Goal: Information Seeking & Learning: Learn about a topic

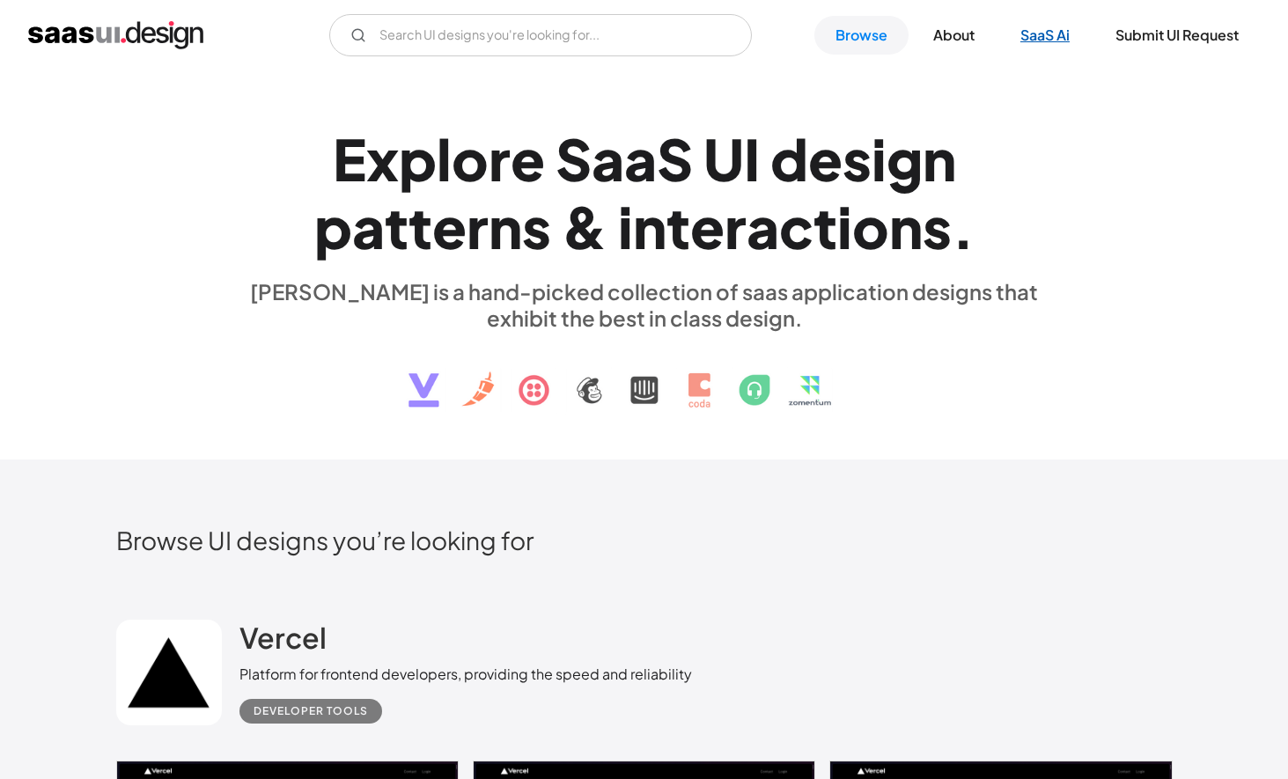
click at [1036, 41] on link "SaaS Ai" at bounding box center [1045, 35] width 92 height 39
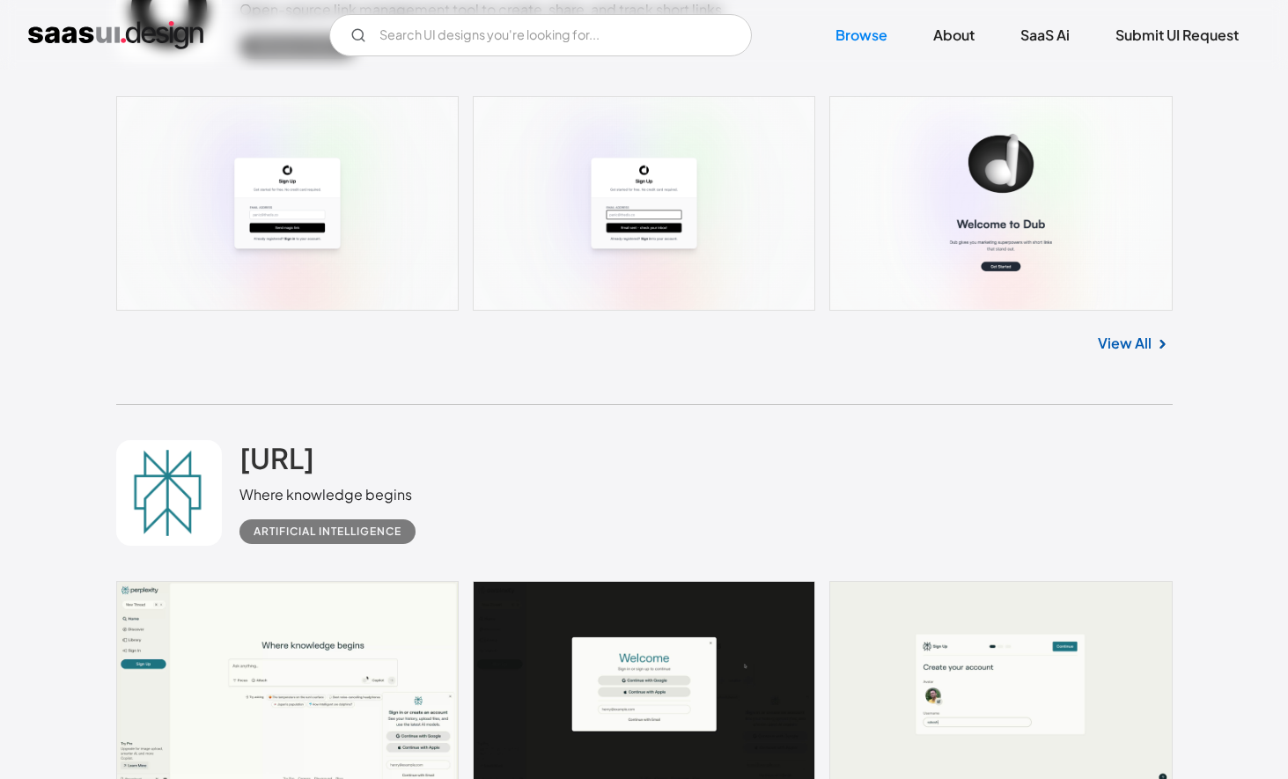
scroll to position [3286, 0]
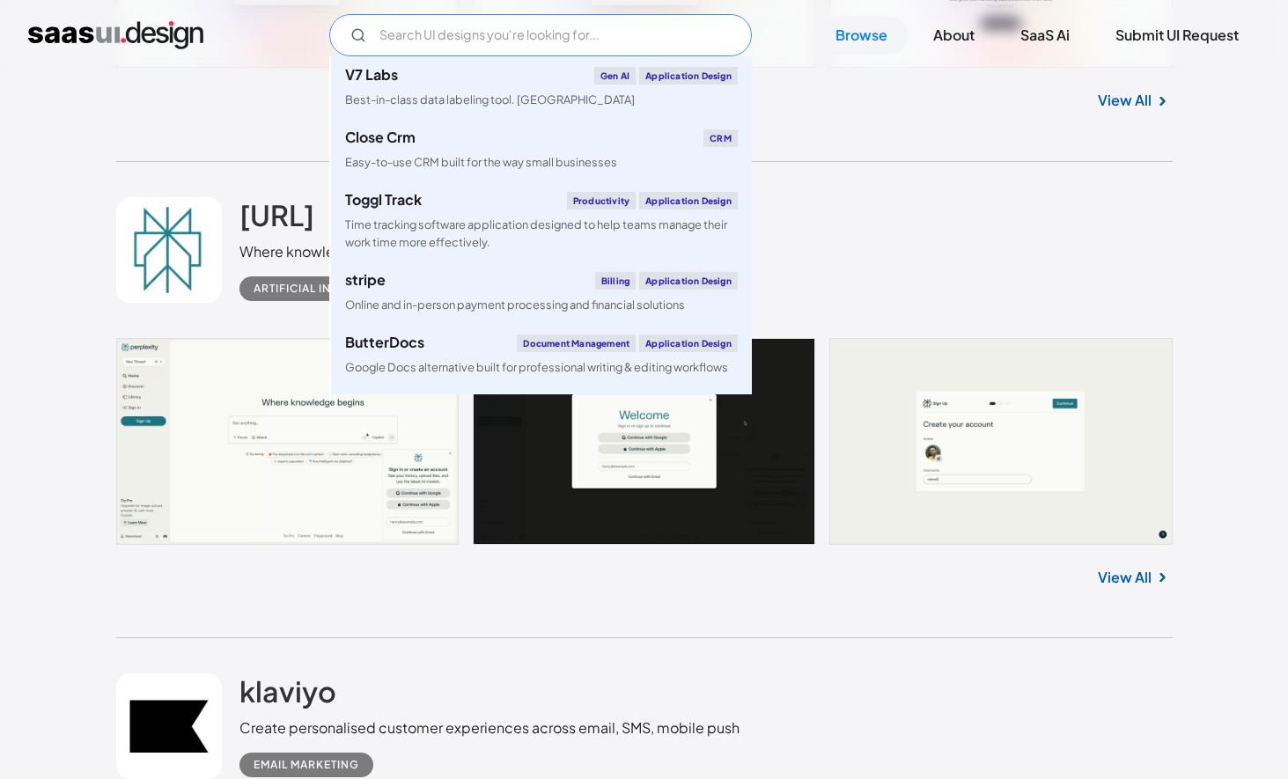
click at [527, 46] on input "Email Form" at bounding box center [540, 35] width 422 height 42
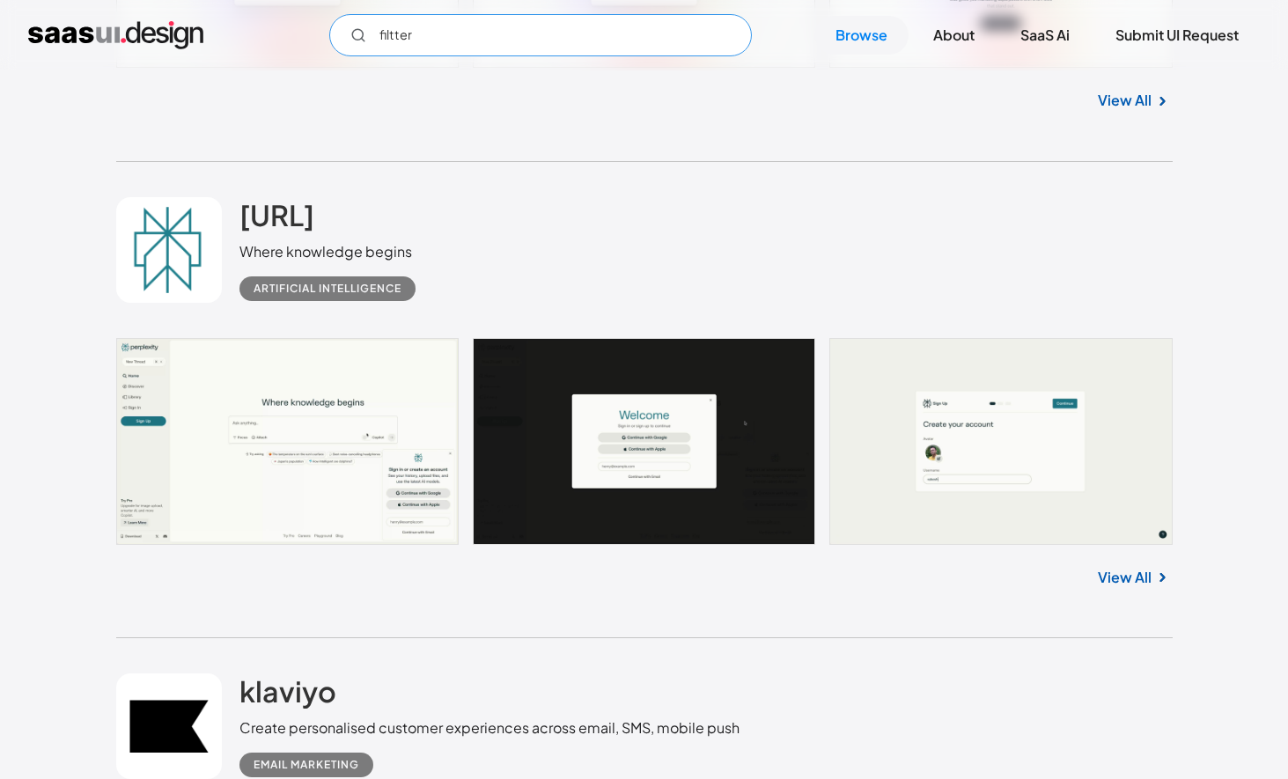
click at [640, 46] on input "filtter" at bounding box center [540, 35] width 422 height 42
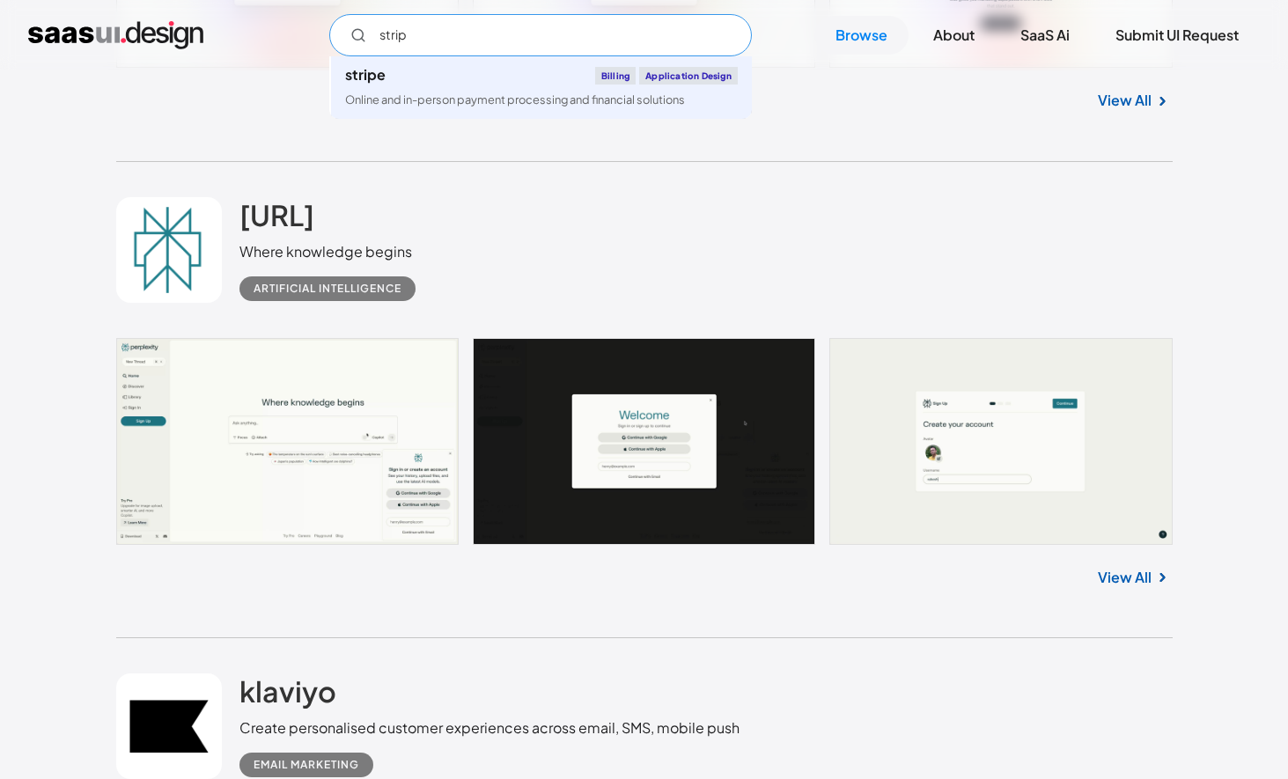
type input "strip"
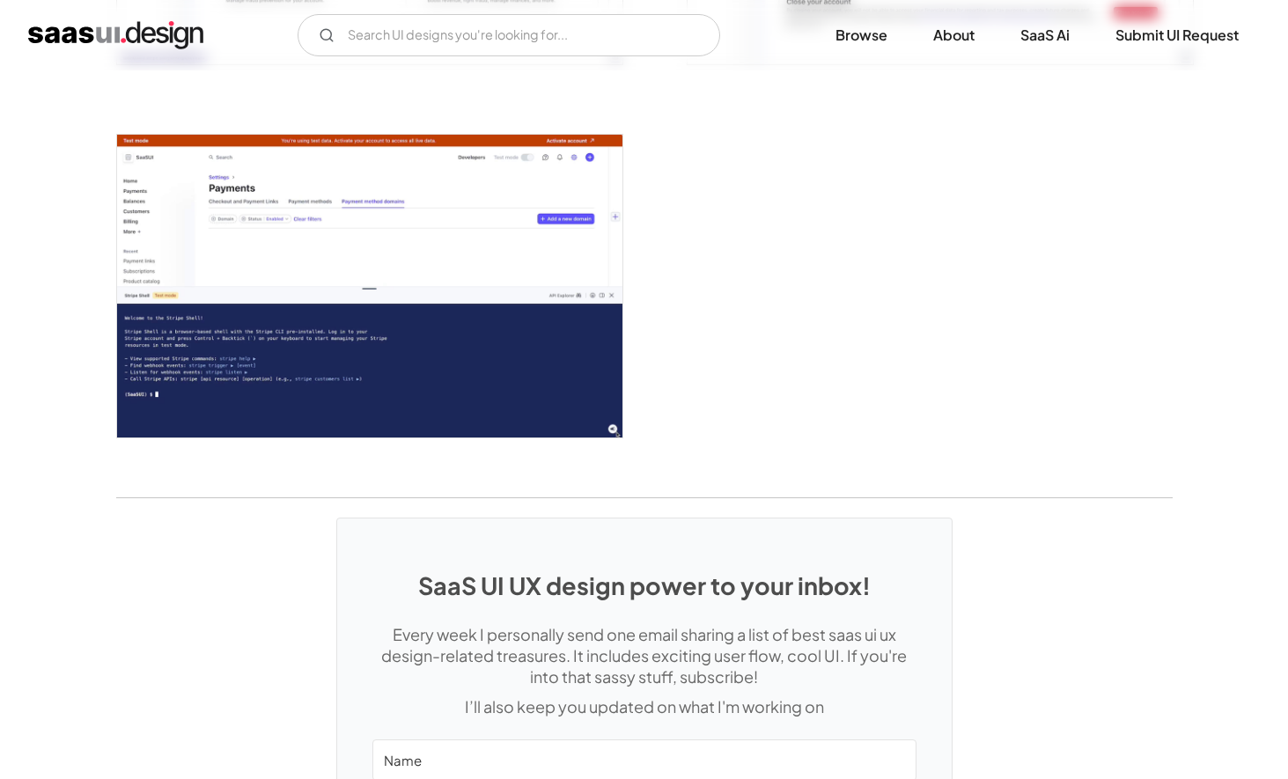
scroll to position [4752, 0]
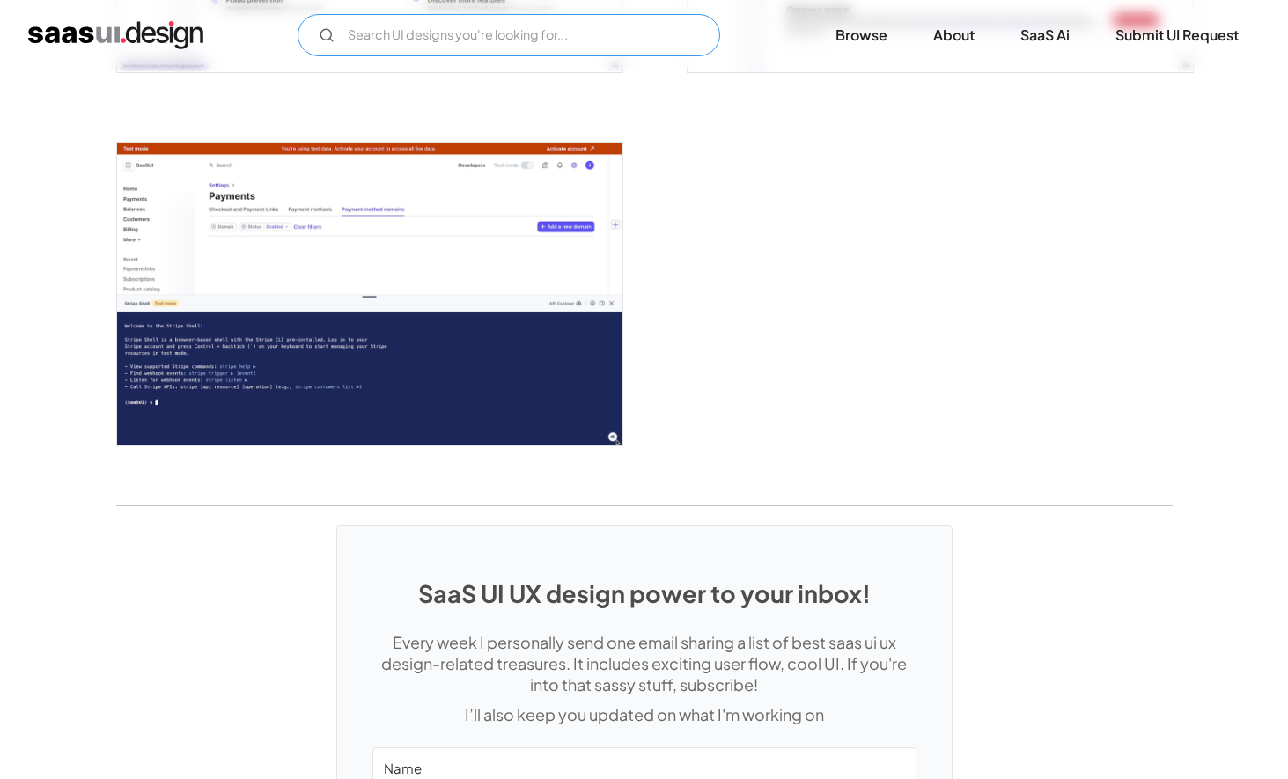
click at [511, 46] on input "Email Form" at bounding box center [509, 35] width 422 height 42
type input "observable"
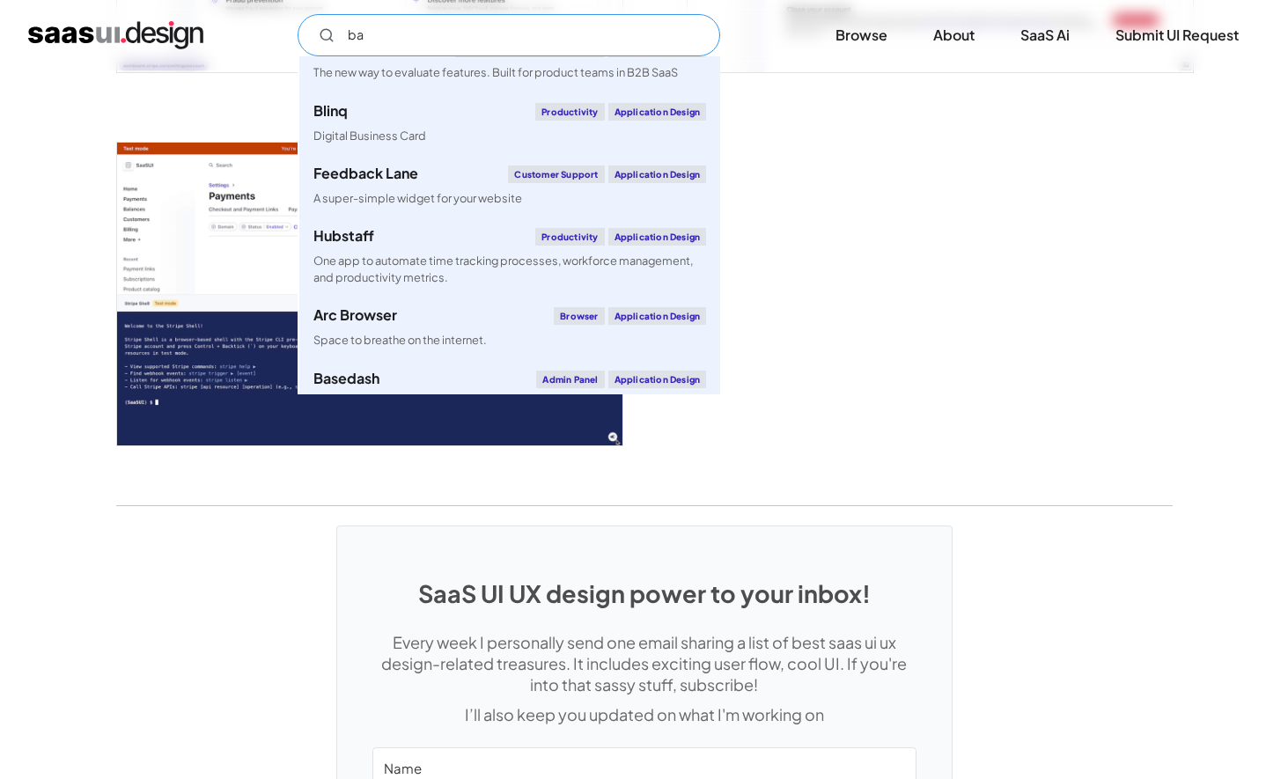
scroll to position [0, 0]
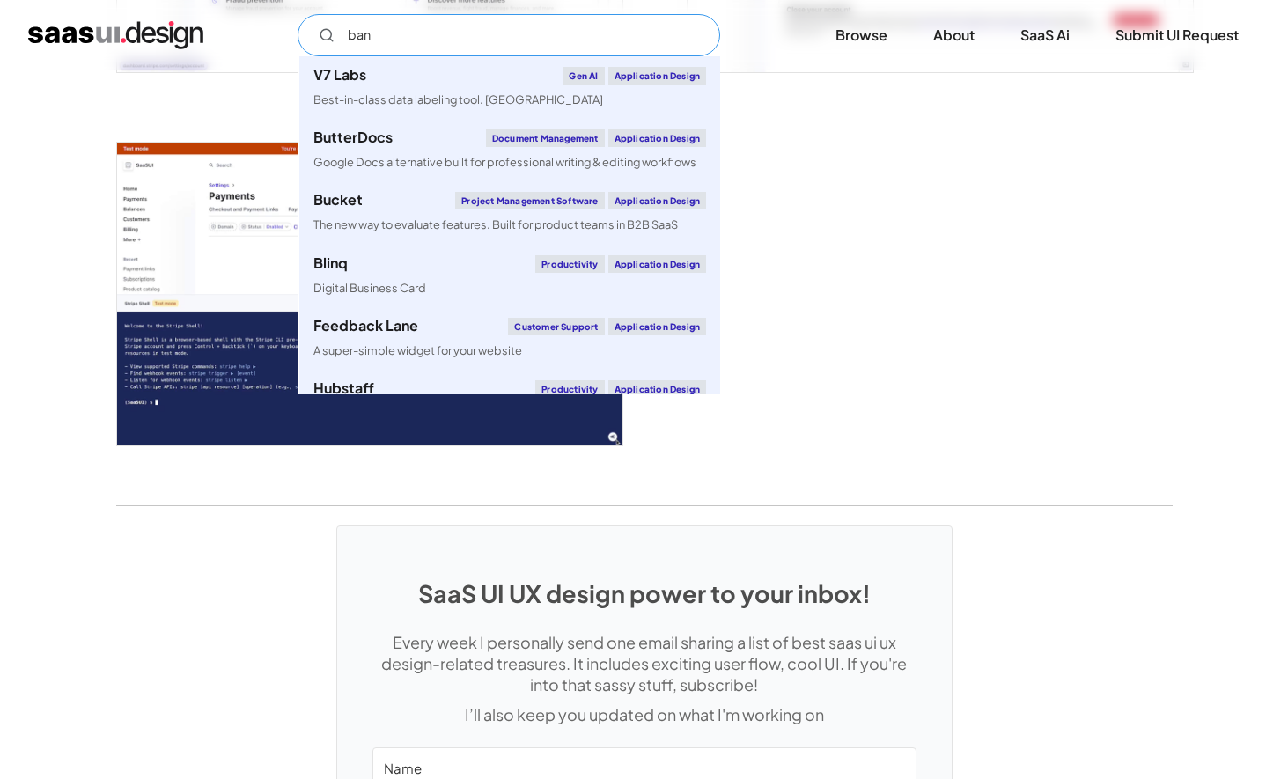
type input "bank"
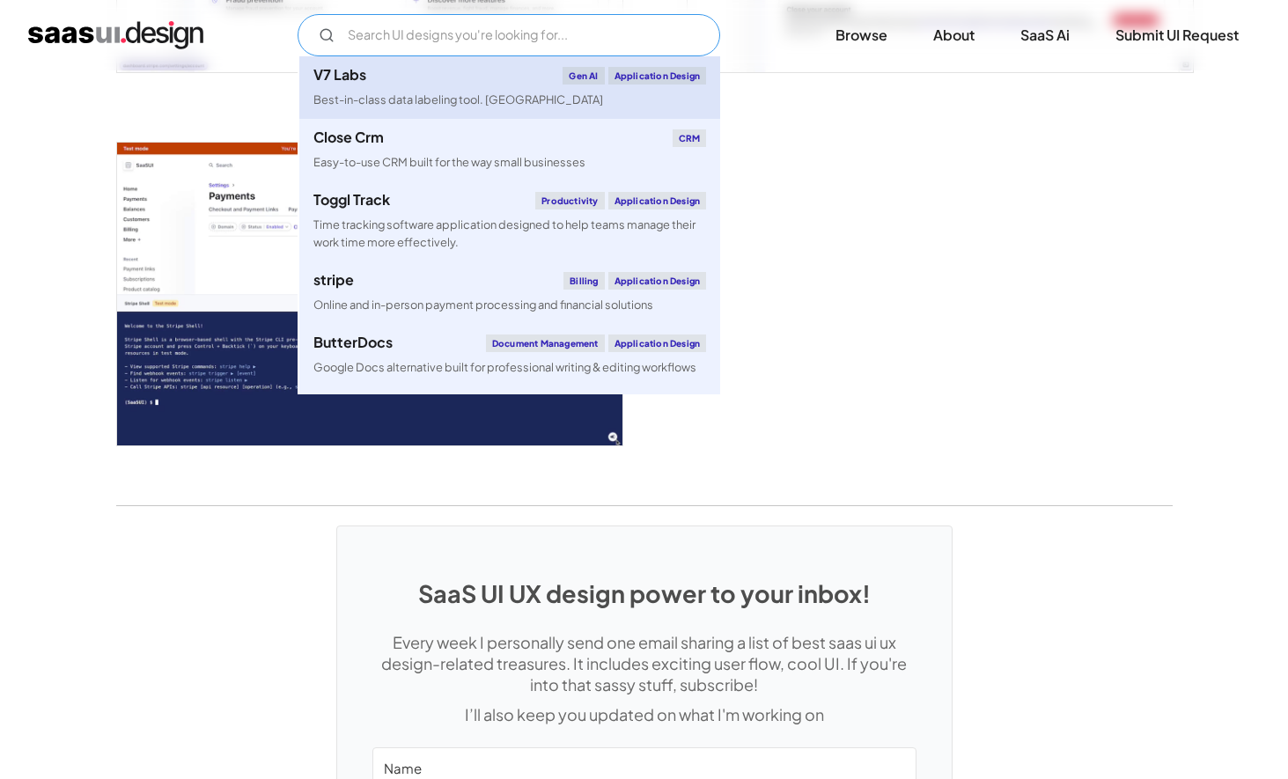
click at [405, 95] on div "Best-in-class data labeling tool. [GEOGRAPHIC_DATA]" at bounding box center [458, 100] width 290 height 17
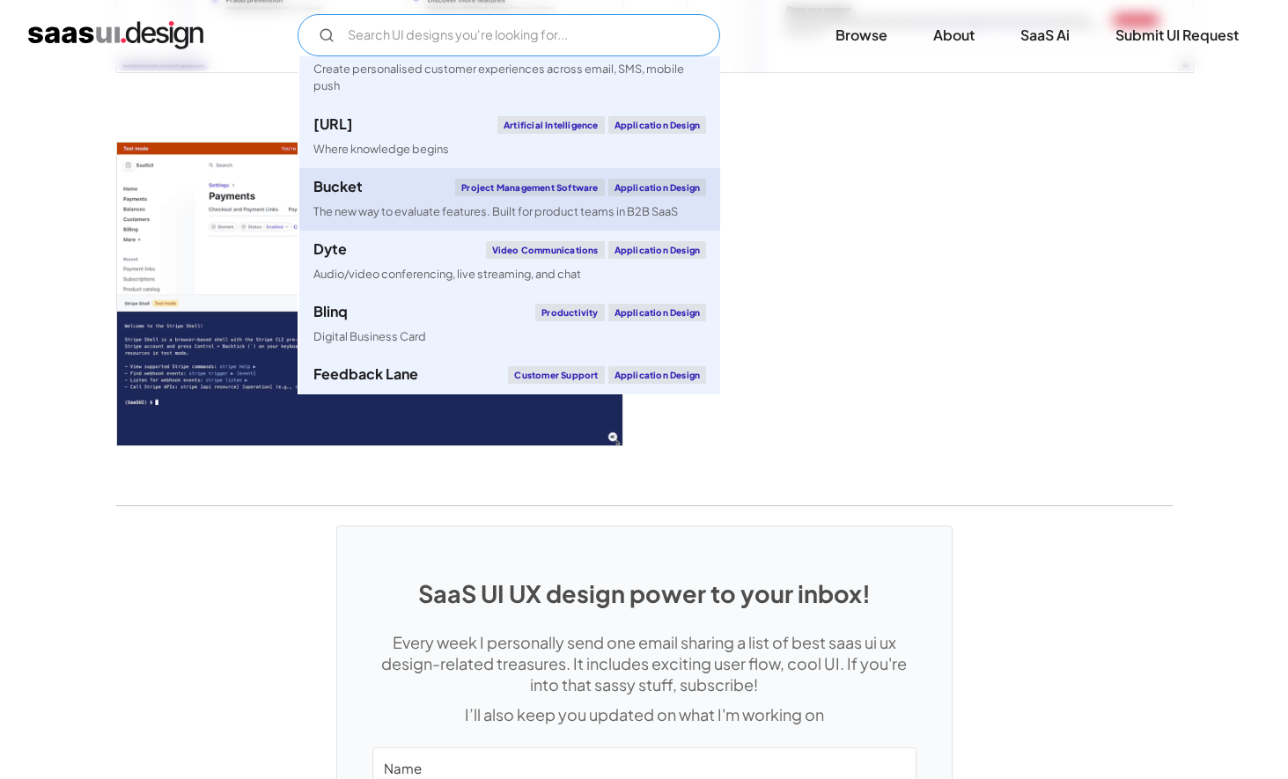
scroll to position [363, 0]
click at [405, 187] on div "Bucket Project Management Software Application Design" at bounding box center [509, 186] width 393 height 18
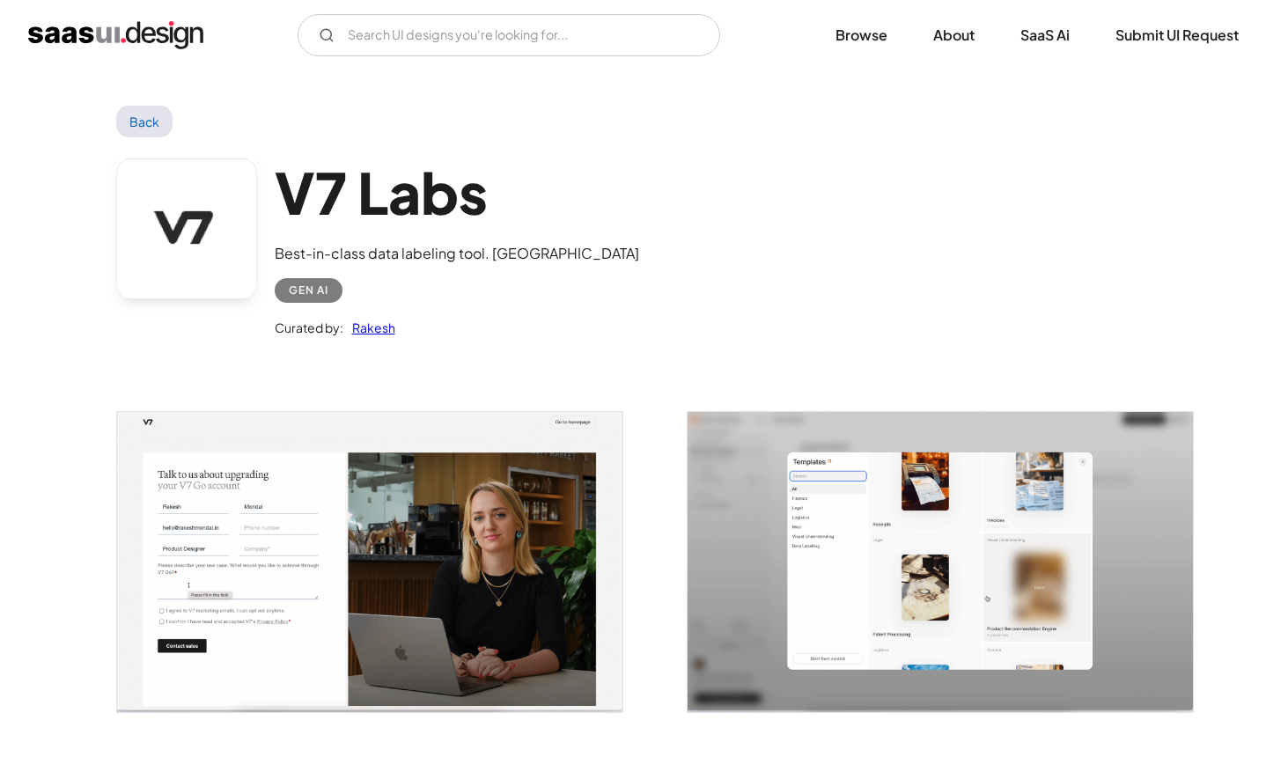
click at [129, 114] on link "Back" at bounding box center [144, 122] width 57 height 32
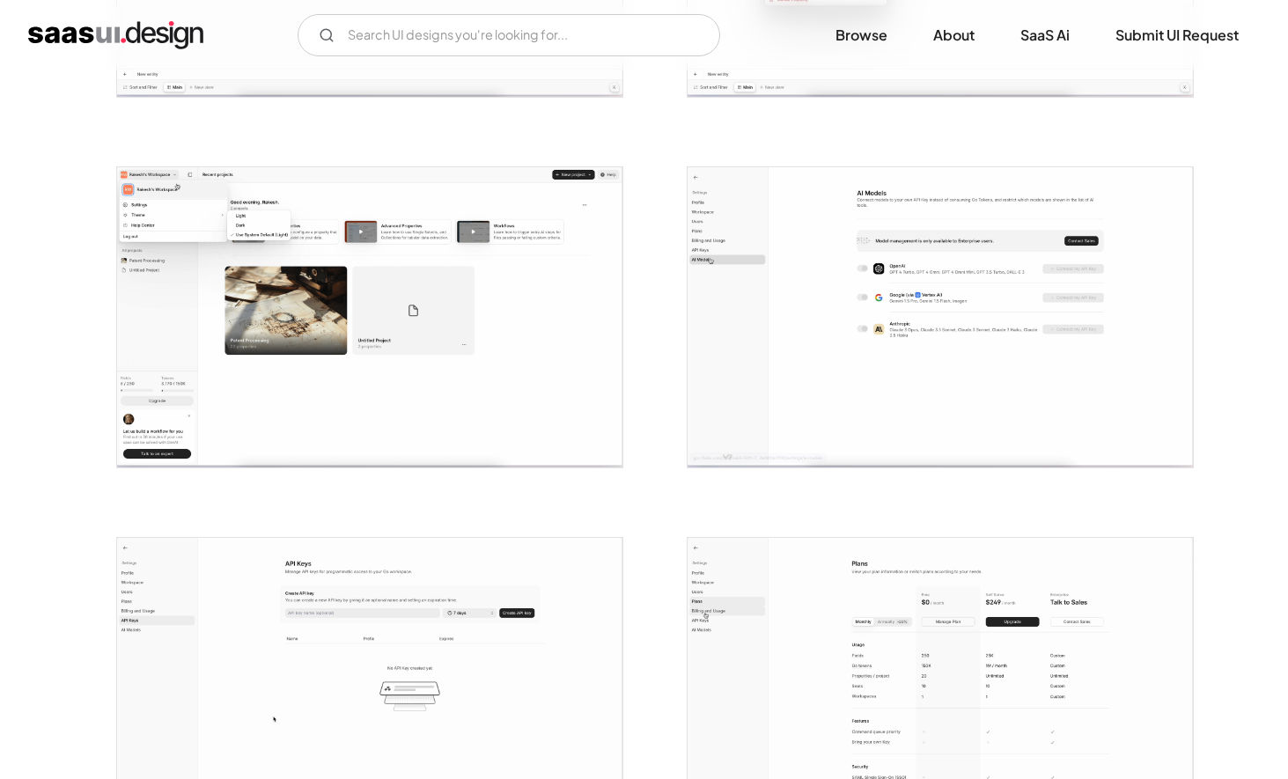
scroll to position [1360, 0]
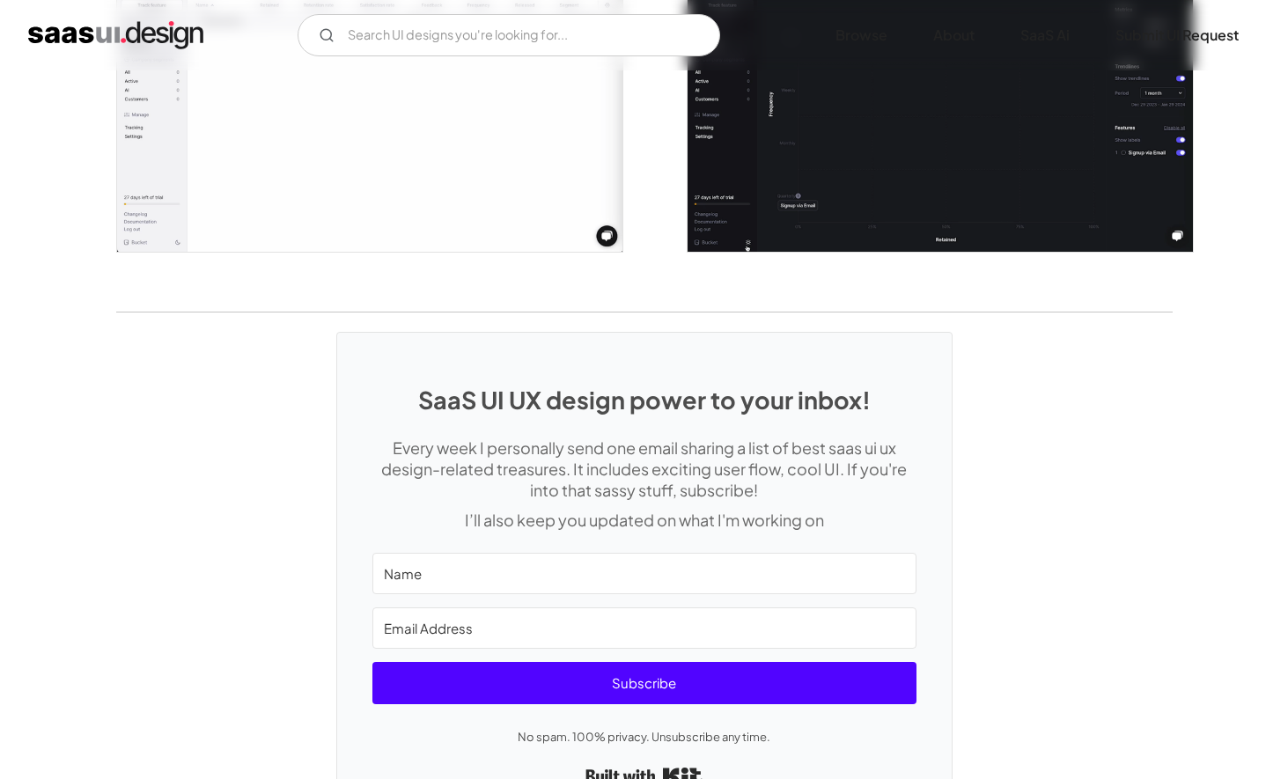
scroll to position [3669, 0]
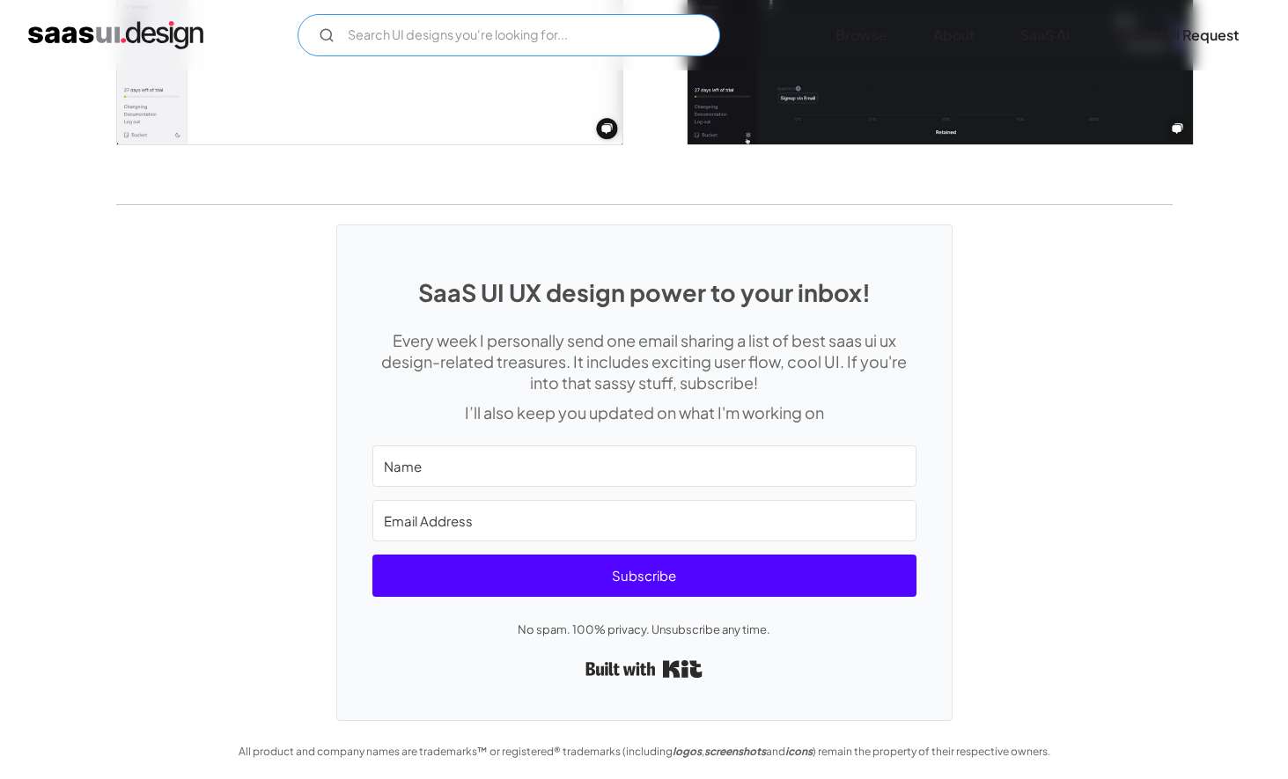
click at [572, 34] on input "Email Form" at bounding box center [509, 35] width 422 height 42
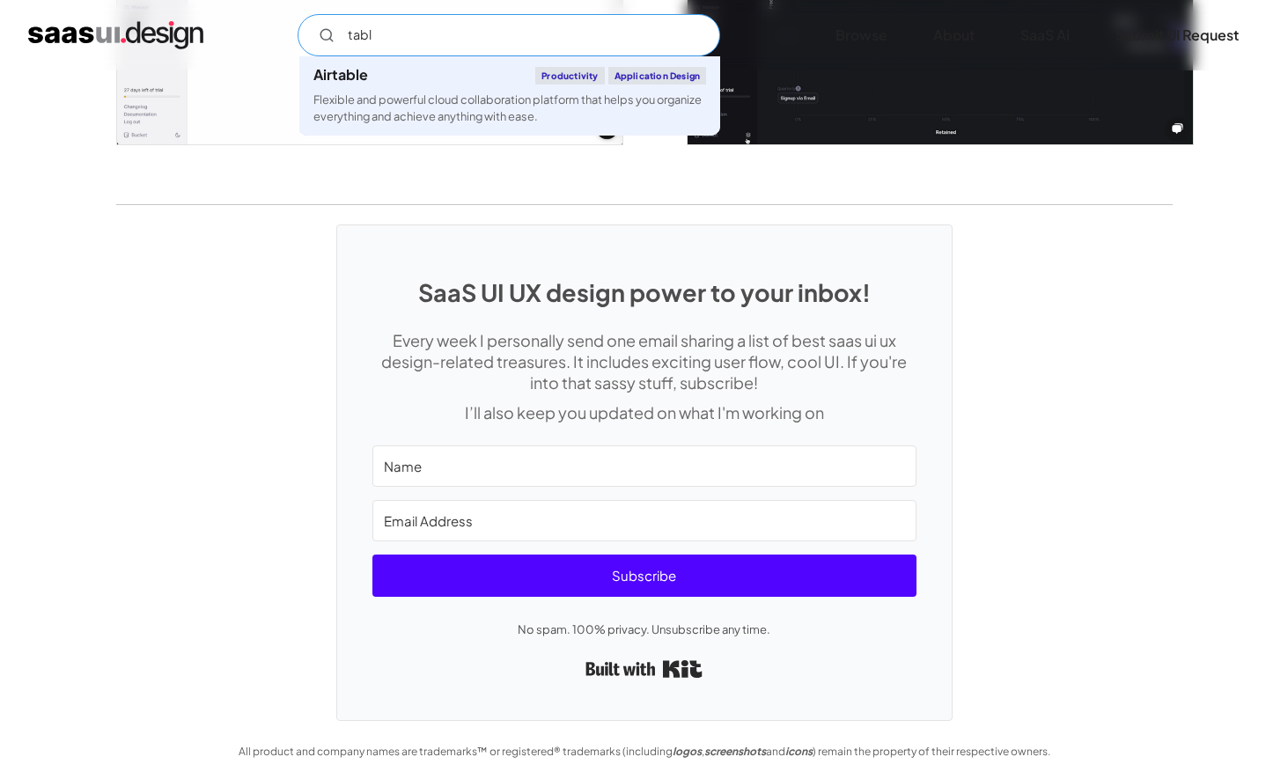
type input "table"
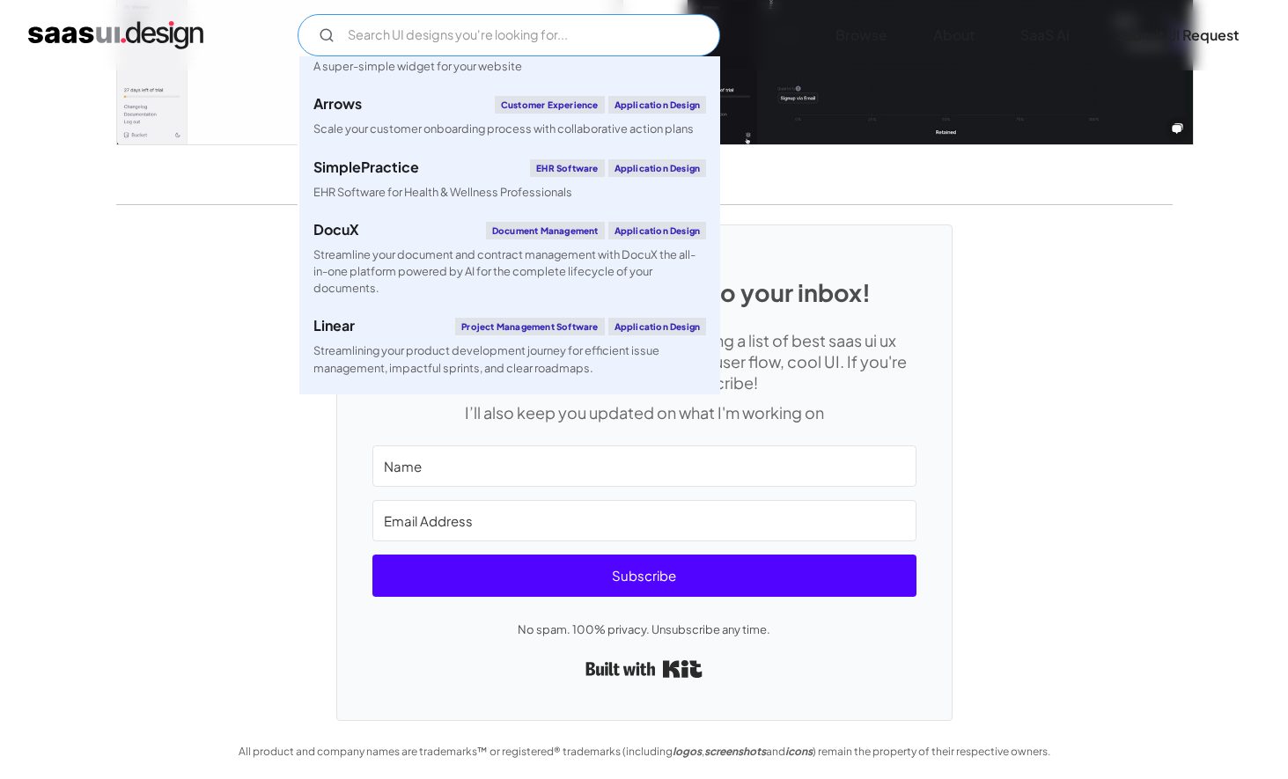
scroll to position [768, 0]
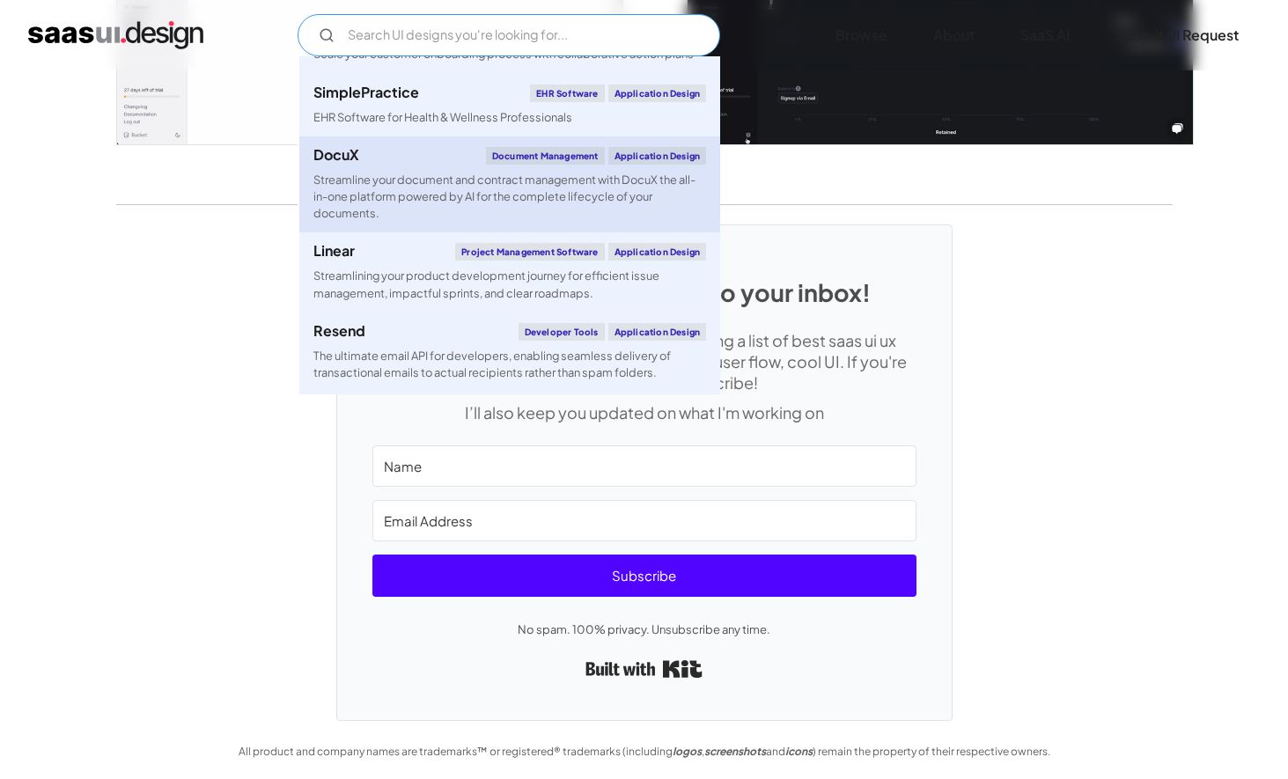
click at [421, 144] on link "DocuX Document Management Application Design Streamline your document and contr…" at bounding box center [509, 184] width 421 height 97
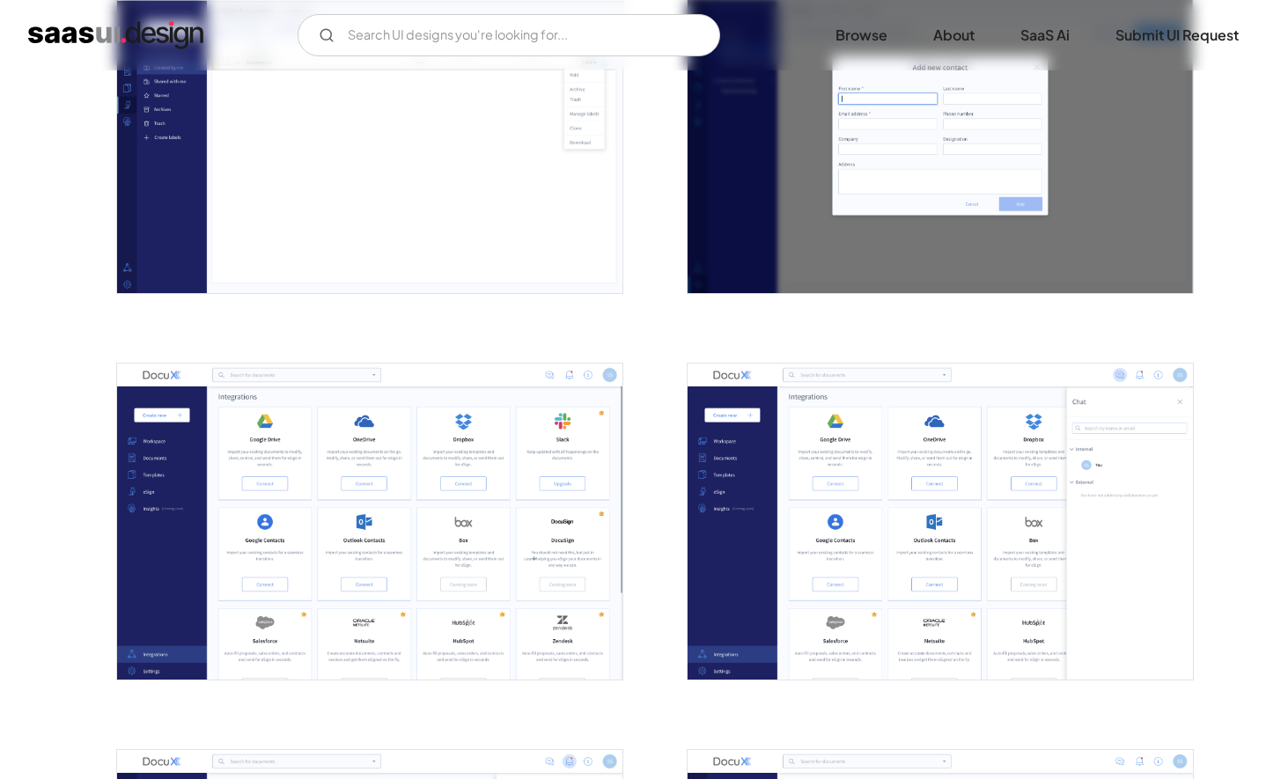
scroll to position [3402, 0]
